Goal: Communication & Community: Answer question/provide support

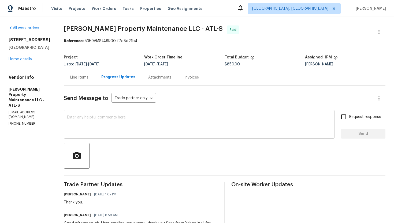
click at [116, 135] on div "x ​" at bounding box center [199, 124] width 271 height 27
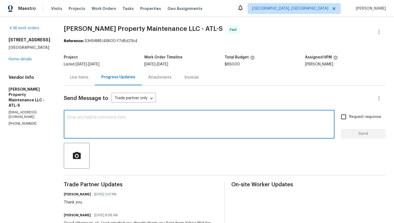
paste textarea "We will need the following to be on the letter: -Client’s name -Property addres…"
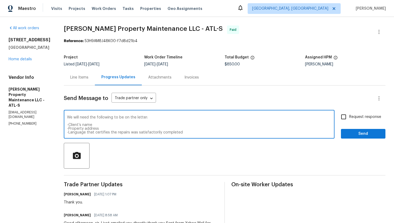
click at [68, 118] on textarea "We will need the following to be on the letter: -Client’s name -Property addres…" at bounding box center [199, 125] width 264 height 19
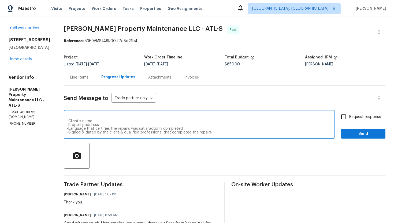
type textarea "Hi Daniel! We will need the following to be on the letter: -Client’s name -Prop…"
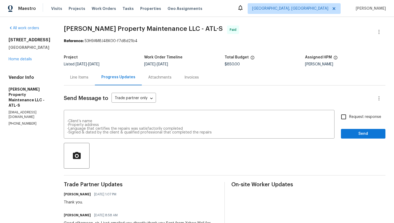
click at [350, 117] on span "Request response" at bounding box center [365, 117] width 32 height 6
click at [349, 117] on input "Request response" at bounding box center [343, 116] width 11 height 11
checkbox input "true"
click at [350, 132] on span "Send" at bounding box center [363, 134] width 36 height 7
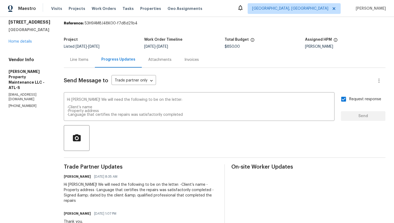
scroll to position [0, 0]
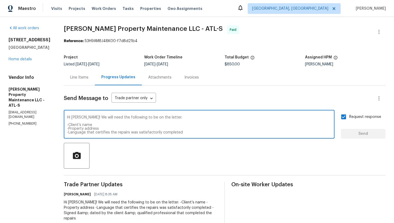
click at [121, 126] on textarea "Hi Daniel! We will need the following to be on the letter: -Client’s name -Prop…" at bounding box center [199, 125] width 264 height 19
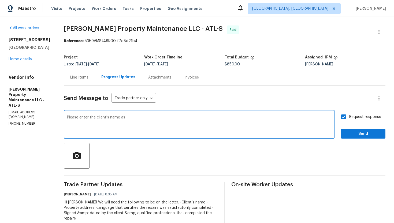
paste textarea "Opendoor Property Trust"
type textarea "Please enter the client's name as Opendoor Property Trust."
click at [349, 133] on span "Send" at bounding box center [363, 134] width 36 height 7
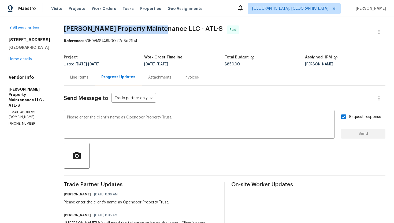
drag, startPoint x: 64, startPoint y: 29, endPoint x: 160, endPoint y: 29, distance: 95.9
click at [160, 29] on span "Glen Property Maintenance LLC - ATL-S" at bounding box center [143, 28] width 159 height 6
copy span "Glen Property Maintenance LLC"
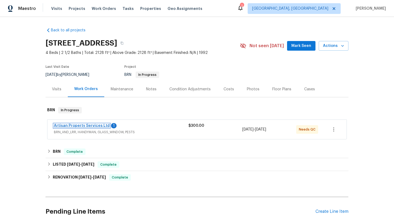
click at [83, 127] on link "Artisan Property Services Ltd" at bounding box center [82, 126] width 56 height 4
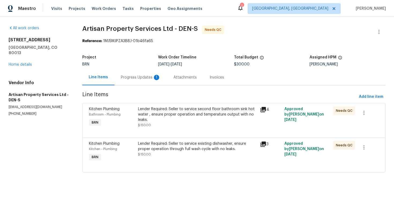
click at [138, 78] on div "Progress Updates 1" at bounding box center [141, 77] width 40 height 5
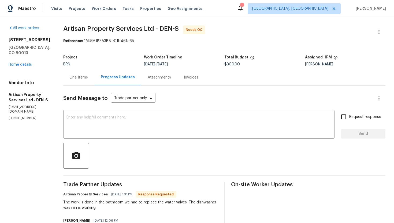
click at [71, 79] on div "Line Items" at bounding box center [79, 77] width 18 height 5
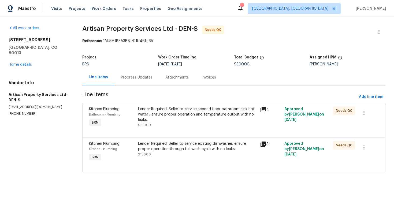
click at [187, 153] on div "Lender Required: Seller to service existing dishwasher, ensure proper operation…" at bounding box center [197, 149] width 119 height 16
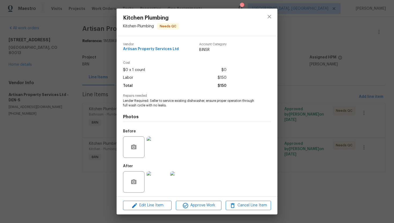
scroll to position [2, 0]
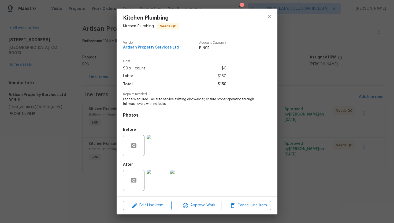
click at [158, 174] on img at bounding box center [157, 180] width 21 height 21
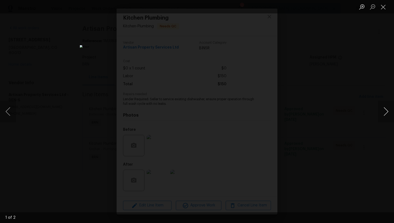
click at [381, 111] on button "Next image" at bounding box center [386, 111] width 16 height 21
click at [385, 8] on button "Close lightbox" at bounding box center [383, 6] width 11 height 9
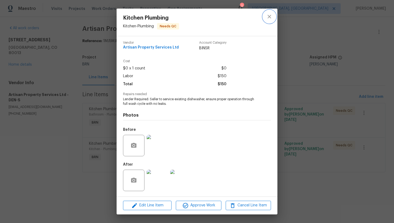
click at [264, 19] on button "close" at bounding box center [269, 16] width 13 height 13
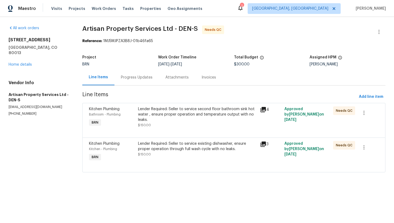
click at [198, 105] on div "Lender Required: Seller to service second floor bathroom sink hot water , ensur…" at bounding box center [197, 117] width 122 height 25
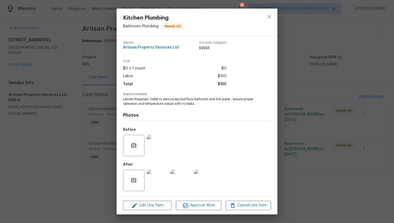
click at [165, 172] on img at bounding box center [157, 180] width 21 height 21
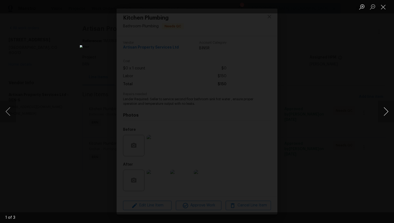
click at [385, 113] on button "Next image" at bounding box center [386, 111] width 16 height 21
click at [383, 8] on button "Close lightbox" at bounding box center [383, 6] width 11 height 9
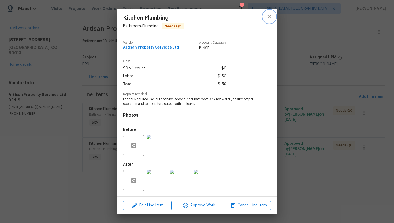
click at [268, 20] on button "close" at bounding box center [269, 16] width 13 height 13
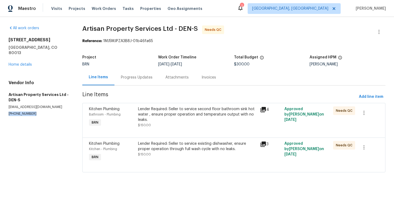
drag, startPoint x: 7, startPoint y: 108, endPoint x: 33, endPoint y: 109, distance: 26.3
click at [33, 109] on div "All work orders 19093 E Linvale Pl Aurora, CO 80013 Home details Vendor Info Ar…" at bounding box center [197, 102] width 394 height 170
copy p "(720) 300-8596"
click at [147, 76] on div "Progress Updates" at bounding box center [137, 77] width 32 height 5
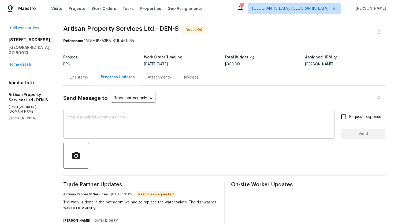
click at [132, 128] on textarea at bounding box center [198, 125] width 265 height 19
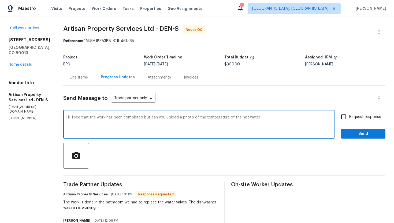
paste textarea "second floor bathroom"
type textarea "Hi, I see that the work has been completed but can you upload a photo of the te…"
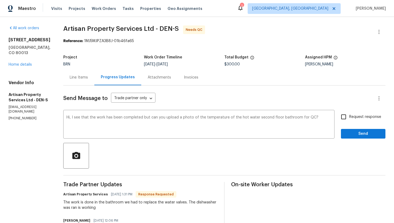
click at [374, 119] on span "Request response" at bounding box center [365, 117] width 32 height 6
click at [349, 119] on input "Request response" at bounding box center [343, 116] width 11 height 11
checkbox input "true"
click at [367, 137] on button "Send" at bounding box center [363, 134] width 44 height 10
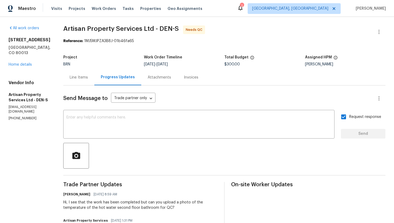
click at [63, 80] on div "Line Items" at bounding box center [78, 77] width 31 height 16
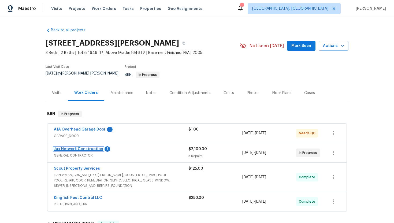
click at [74, 147] on link "Jax Network Construction" at bounding box center [78, 149] width 49 height 4
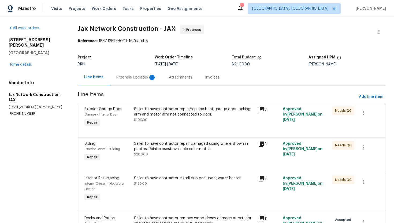
click at [146, 79] on div "Progress Updates 1" at bounding box center [136, 77] width 40 height 5
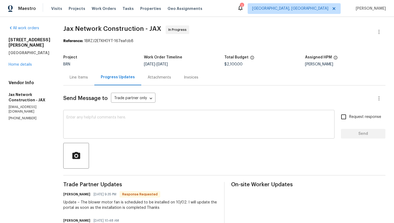
click at [124, 127] on textarea at bounding box center [198, 125] width 265 height 19
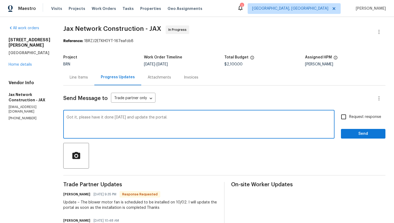
type textarea "Got it, please have it done today and update the portal."
click at [356, 119] on span "Request response" at bounding box center [365, 117] width 32 height 6
click at [349, 119] on input "Request response" at bounding box center [343, 116] width 11 height 11
checkbox input "true"
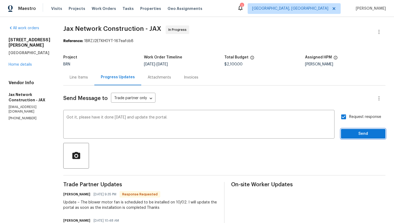
click at [357, 131] on span "Send" at bounding box center [363, 134] width 36 height 7
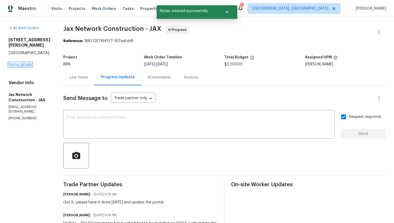
click at [22, 63] on link "Home details" at bounding box center [20, 65] width 23 height 4
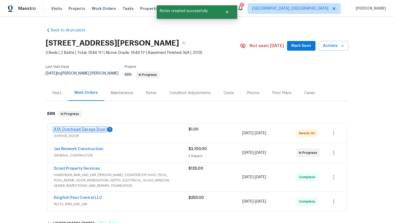
click at [93, 128] on link "A1A Overhead Garage Door" at bounding box center [80, 130] width 52 height 4
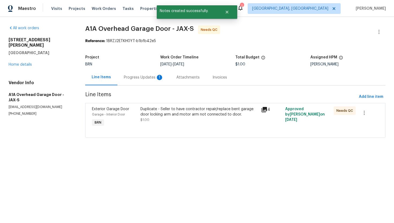
click at [136, 81] on div "Progress Updates 1" at bounding box center [143, 77] width 53 height 16
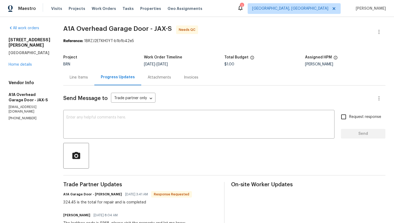
click at [88, 80] on div "Line Items" at bounding box center [79, 77] width 18 height 5
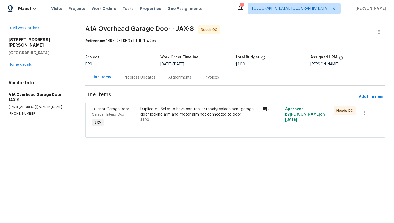
click at [194, 115] on div "Duplicate - Seller to have contractor repair/replace bent garage door locking a…" at bounding box center [199, 111] width 118 height 11
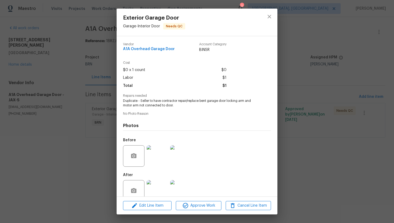
scroll to position [10, 0]
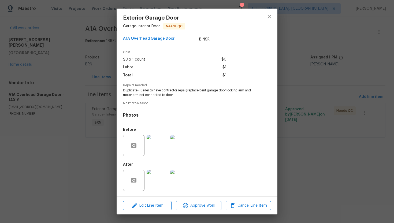
click at [159, 145] on img at bounding box center [157, 145] width 21 height 21
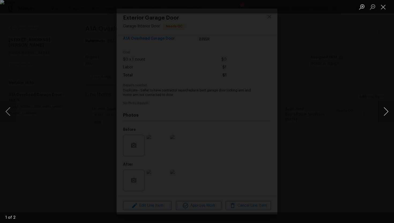
click at [387, 111] on button "Next image" at bounding box center [386, 111] width 16 height 21
click at [384, 8] on button "Close lightbox" at bounding box center [383, 6] width 11 height 9
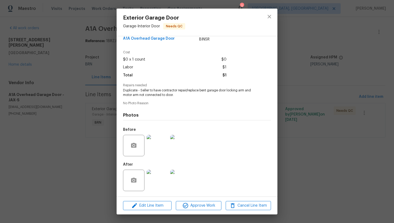
click at [154, 180] on img at bounding box center [157, 180] width 21 height 21
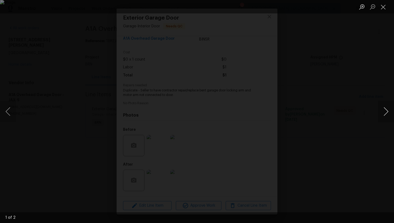
click at [387, 111] on button "Next image" at bounding box center [386, 111] width 16 height 21
click at [382, 7] on button "Close lightbox" at bounding box center [383, 6] width 11 height 9
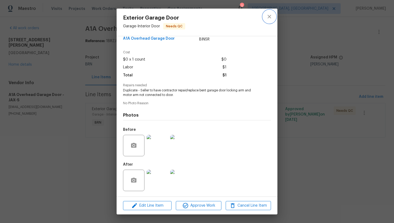
click at [269, 15] on icon "close" at bounding box center [269, 16] width 6 height 6
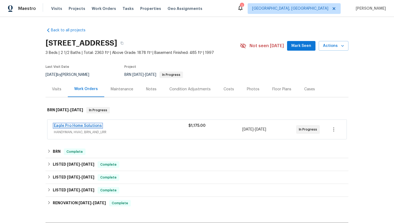
click at [88, 126] on link "Eagle Pro Home Solutions" at bounding box center [78, 126] width 48 height 4
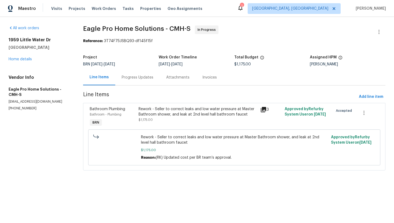
click at [124, 83] on div "Progress Updates" at bounding box center [137, 77] width 44 height 16
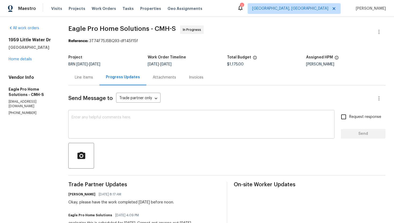
click at [111, 116] on textarea at bounding box center [202, 125] width 260 height 19
drag, startPoint x: 73, startPoint y: 27, endPoint x: 155, endPoint y: 30, distance: 81.5
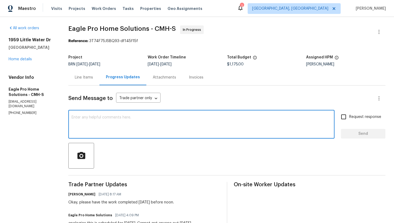
click at [80, 117] on textarea at bounding box center [202, 125] width 260 height 19
type textarea "Please have the work completed today and update the portal."
click at [344, 117] on input "Request response" at bounding box center [343, 116] width 11 height 11
checkbox input "true"
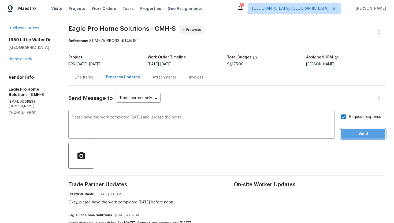
click at [357, 133] on span "Send" at bounding box center [363, 134] width 36 height 7
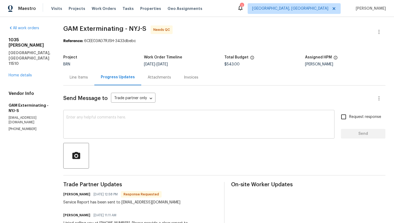
click at [94, 117] on textarea at bounding box center [198, 125] width 265 height 19
